Goal: Check status: Check status

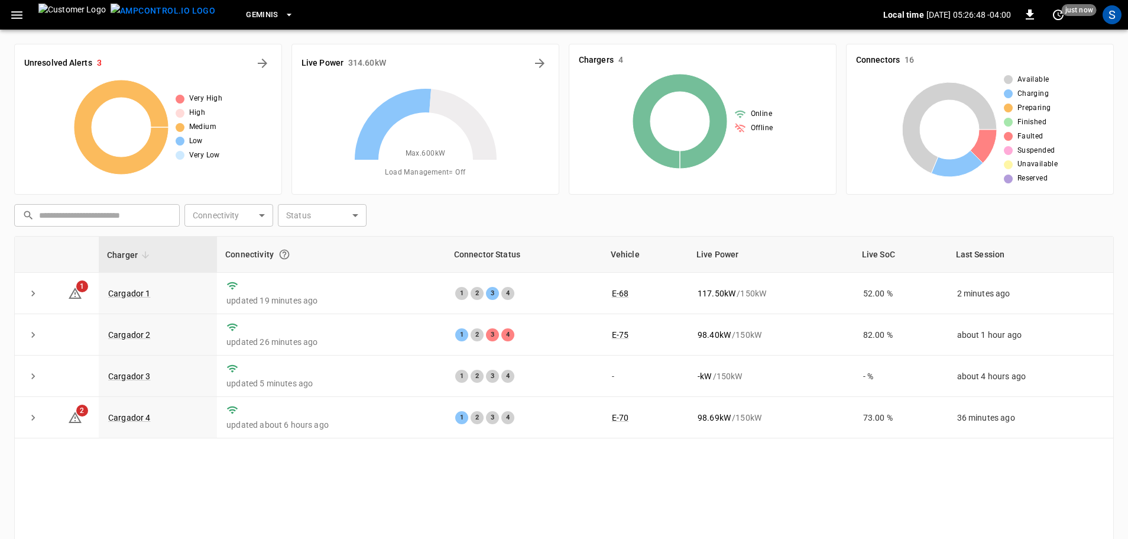
scroll to position [119, 0]
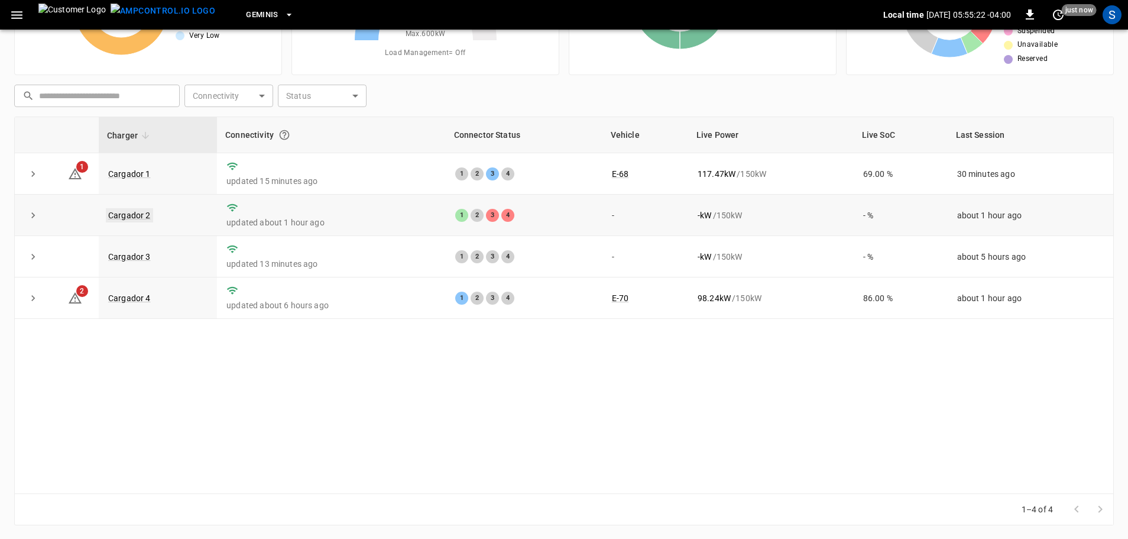
click at [143, 213] on link "Cargador 2" at bounding box center [129, 215] width 47 height 14
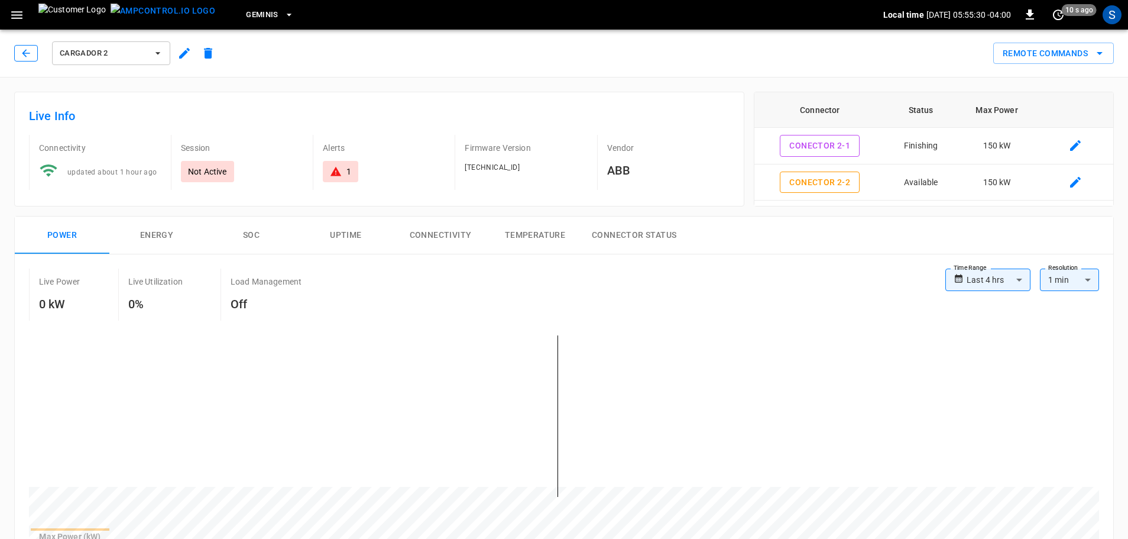
click at [34, 56] on button "button" at bounding box center [26, 53] width 24 height 17
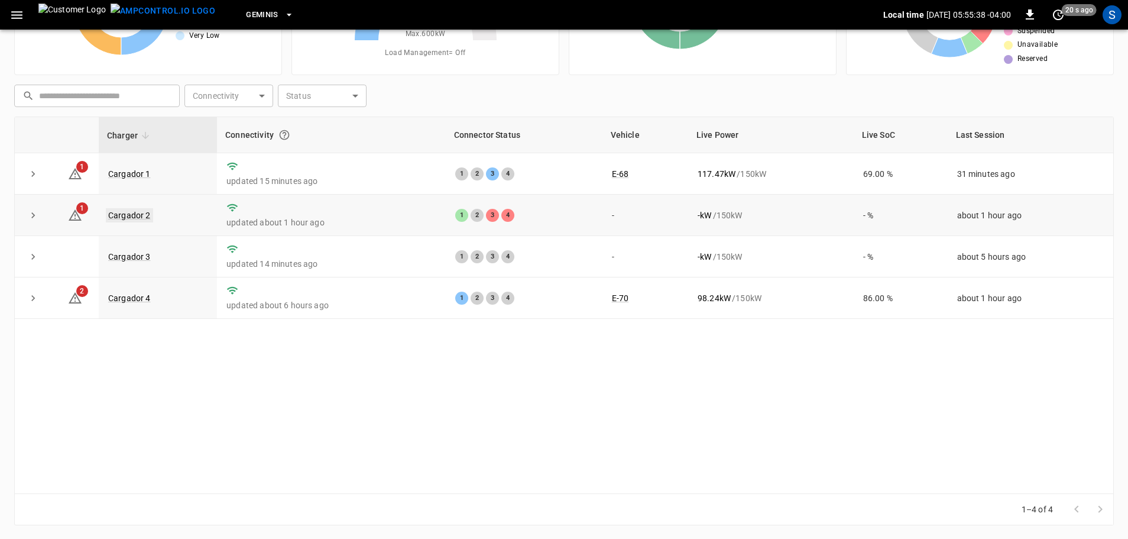
click at [126, 220] on link "Cargador 2" at bounding box center [129, 215] width 47 height 14
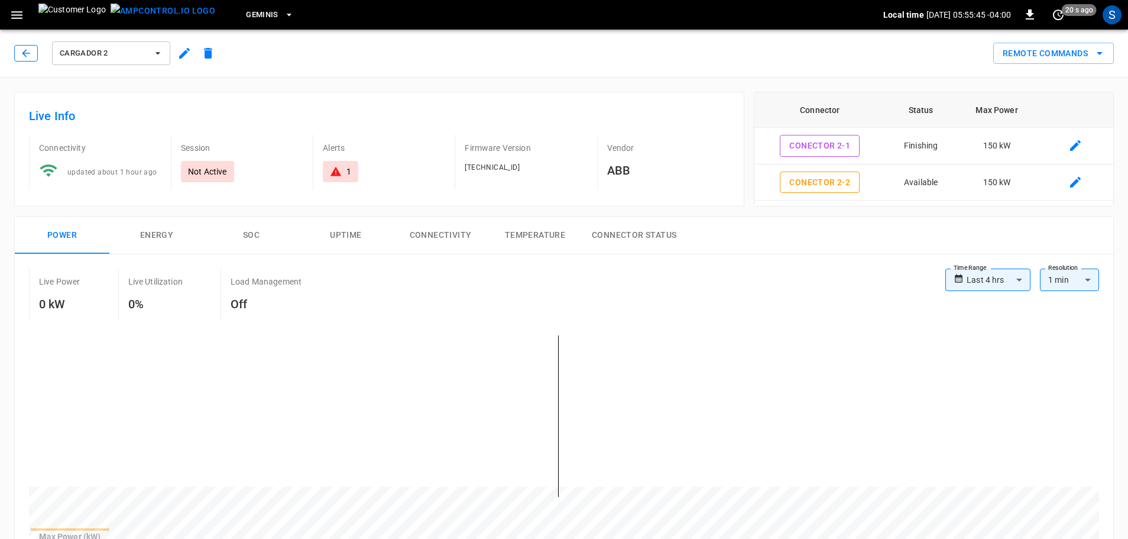
click at [31, 48] on icon "button" at bounding box center [26, 53] width 12 height 12
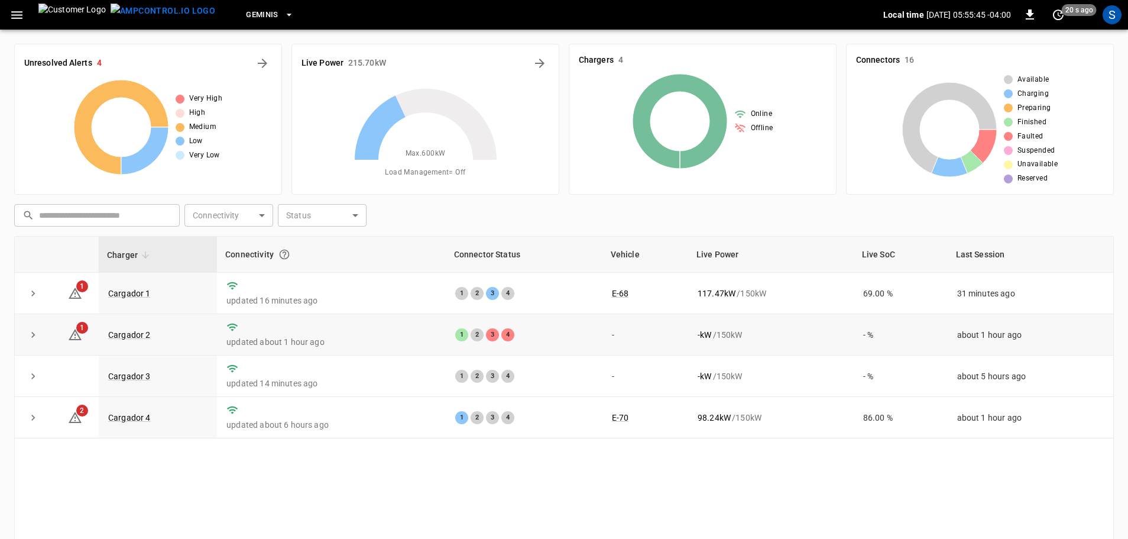
scroll to position [119, 0]
